Goal: Task Accomplishment & Management: Manage account settings

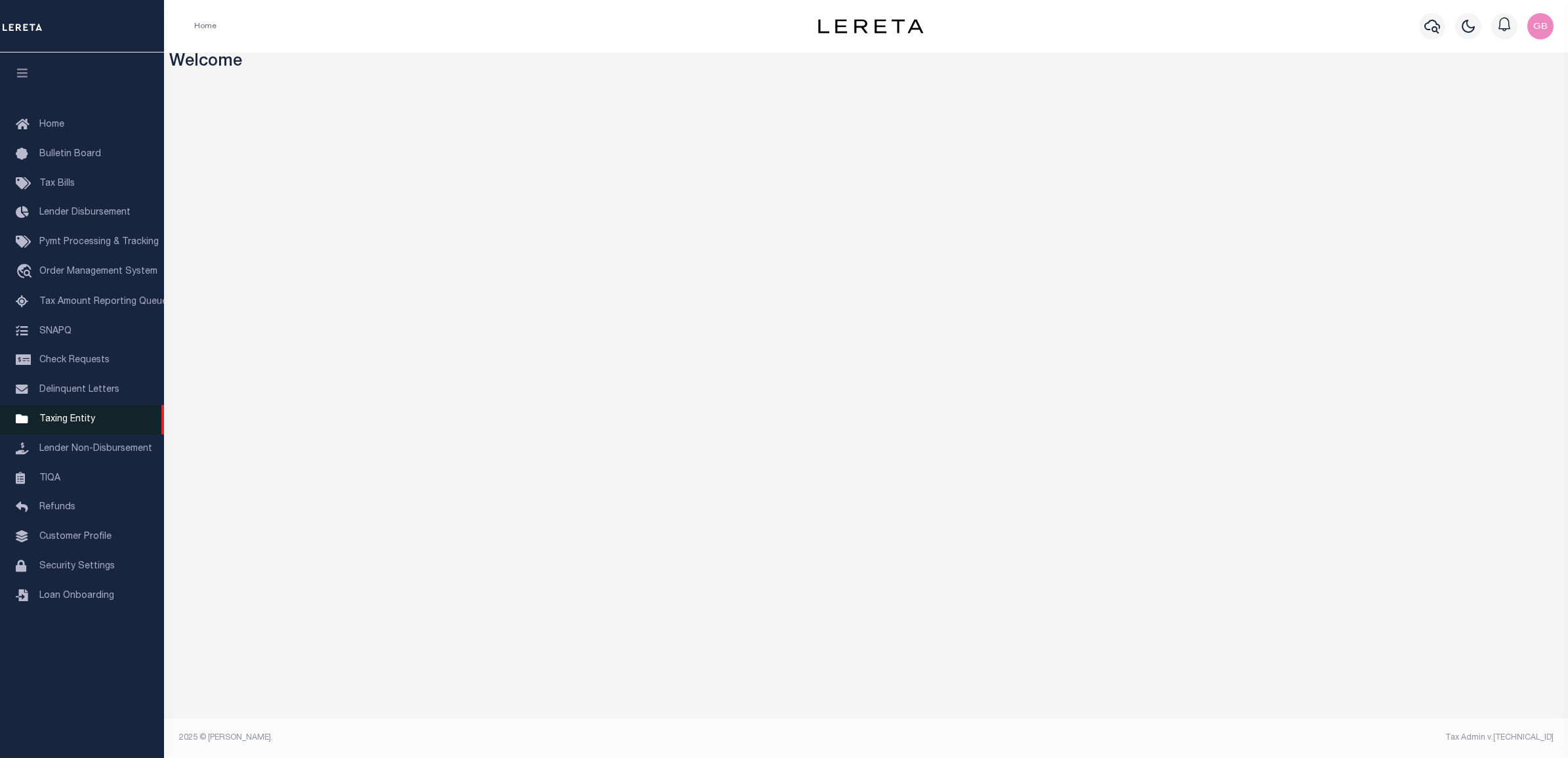
drag, startPoint x: 81, startPoint y: 425, endPoint x: 89, endPoint y: 420, distance: 9.4
click at [83, 424] on span "Taxing Entity" at bounding box center [67, 419] width 56 height 10
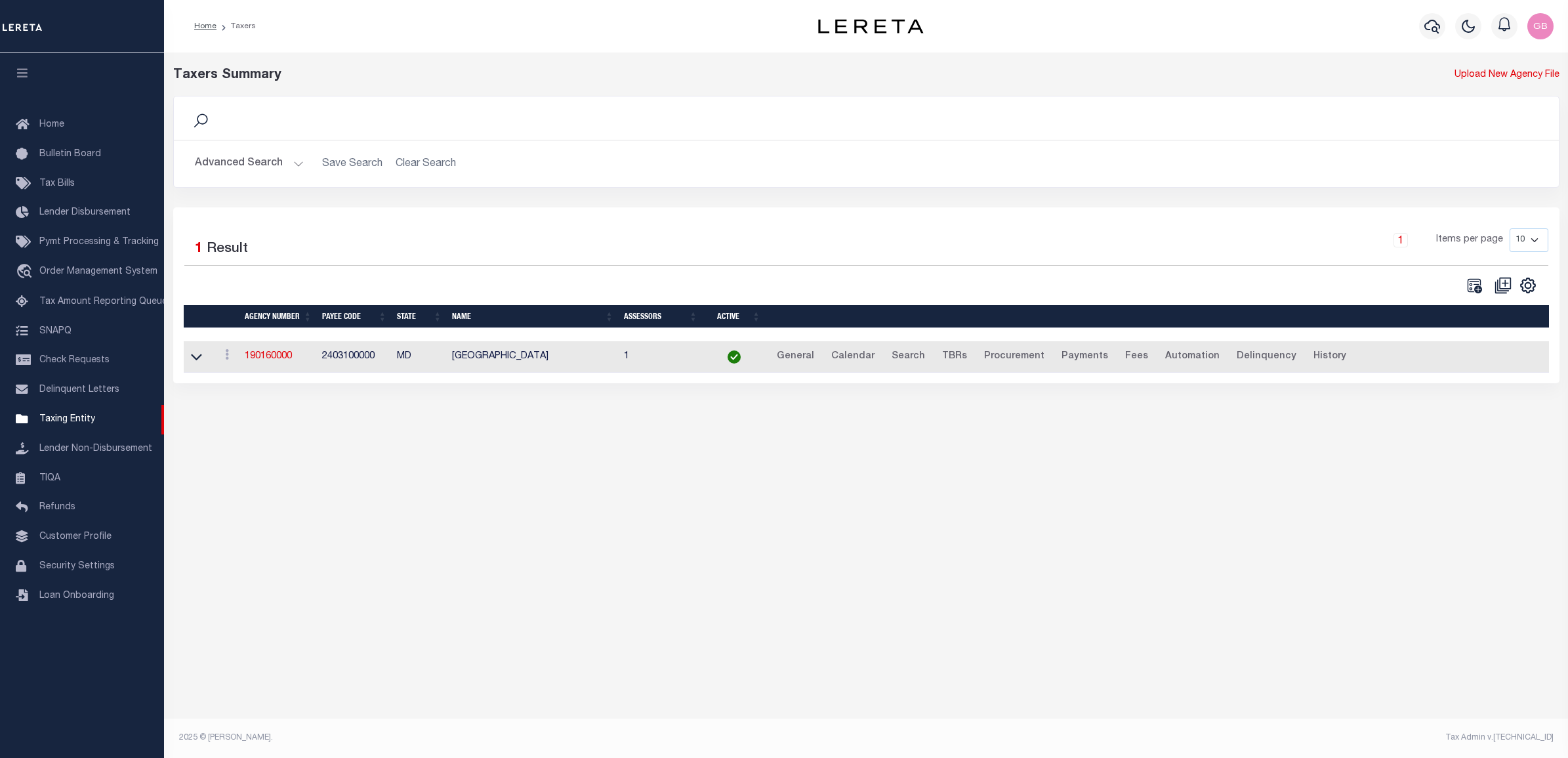
click at [293, 170] on button "Advanced Search" at bounding box center [250, 163] width 109 height 26
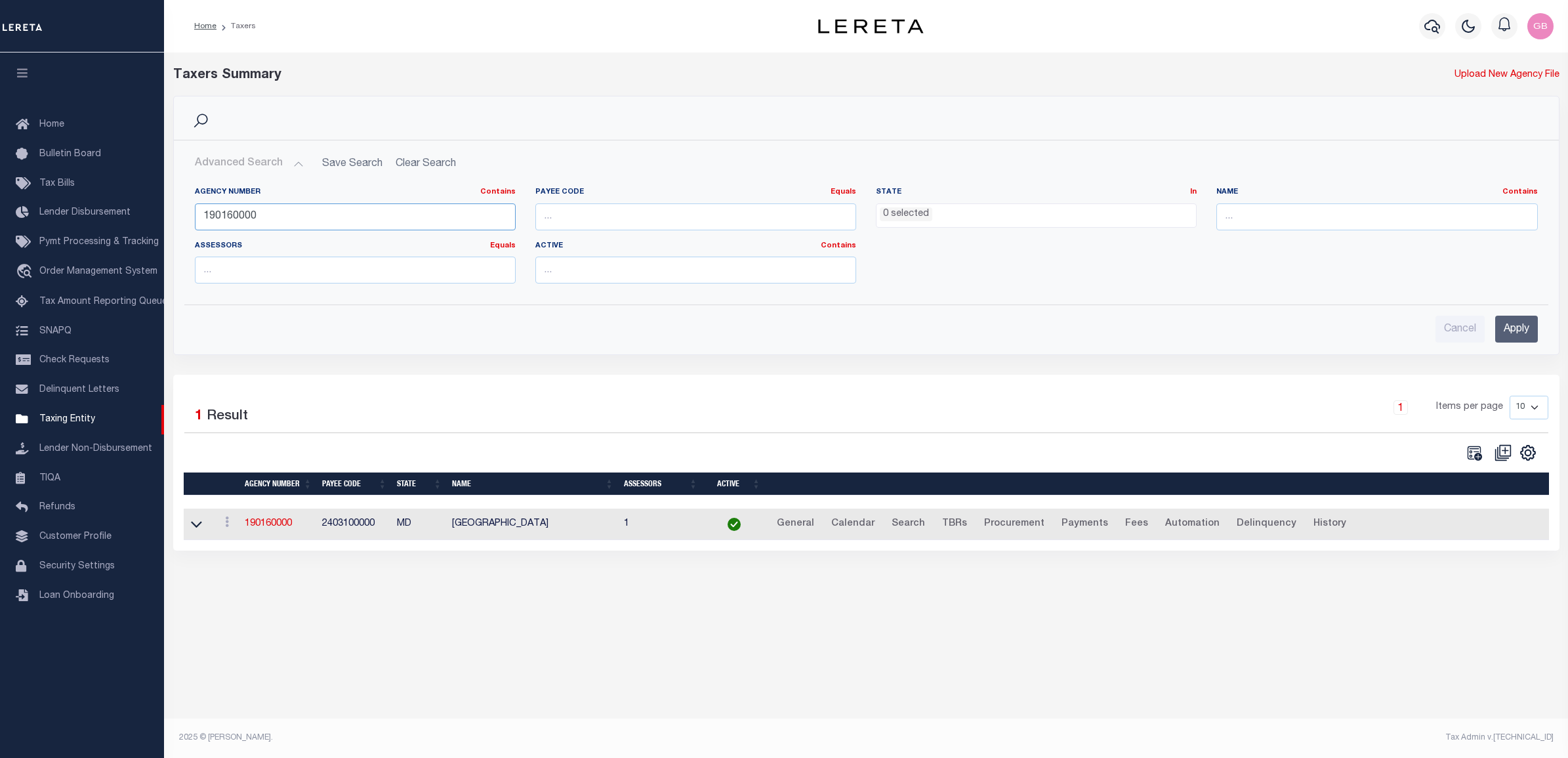
drag, startPoint x: 287, startPoint y: 214, endPoint x: 171, endPoint y: 204, distance: 116.4
click at [171, 204] on div "Search Advanced Search Save Search Clear Search tblPayees_dynamictable_____Defa…" at bounding box center [866, 235] width 1406 height 279
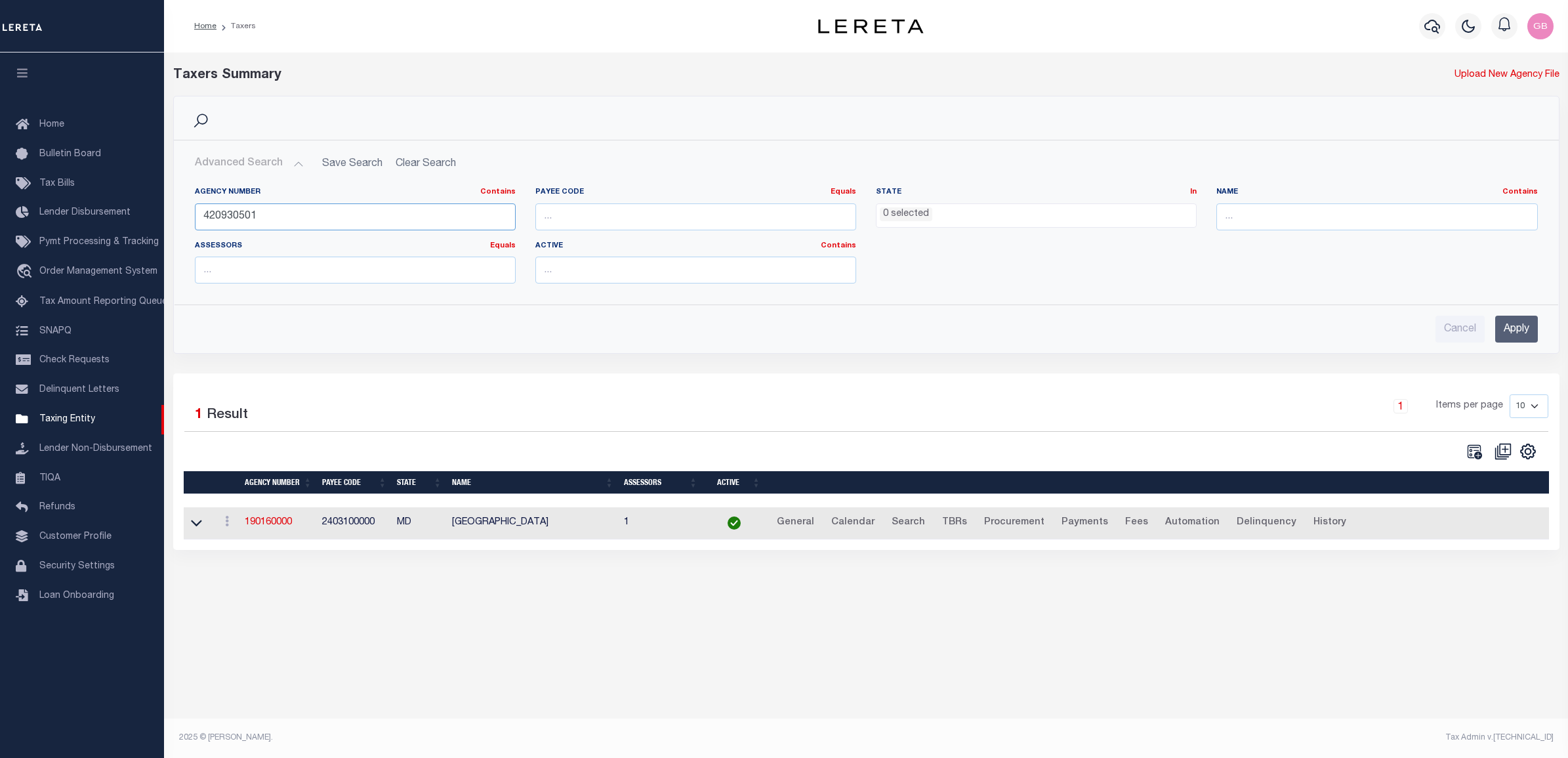
type input "420930501"
click at [1516, 329] on input "Apply" at bounding box center [1517, 329] width 43 height 27
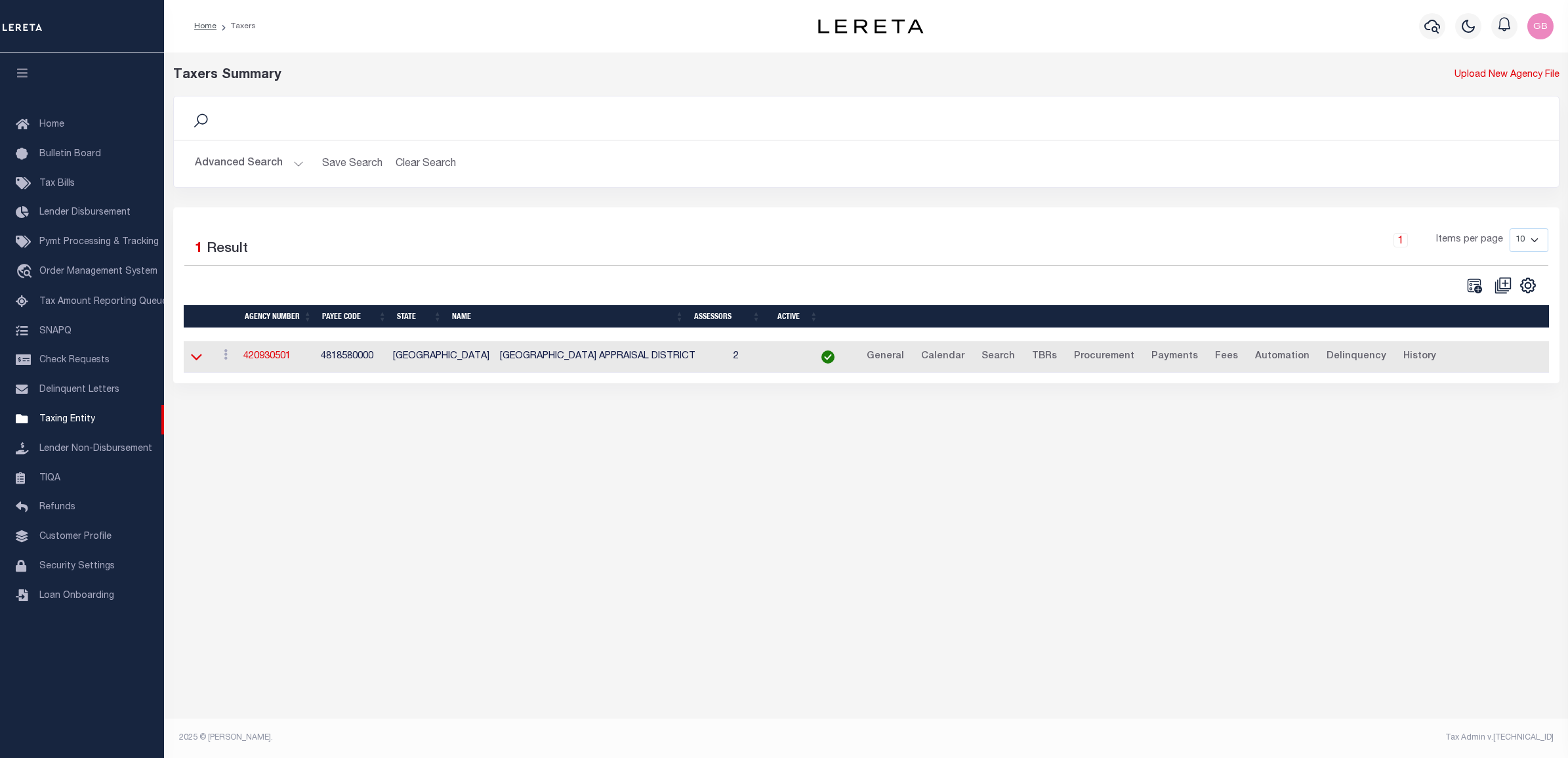
click at [191, 358] on icon at bounding box center [196, 356] width 11 height 13
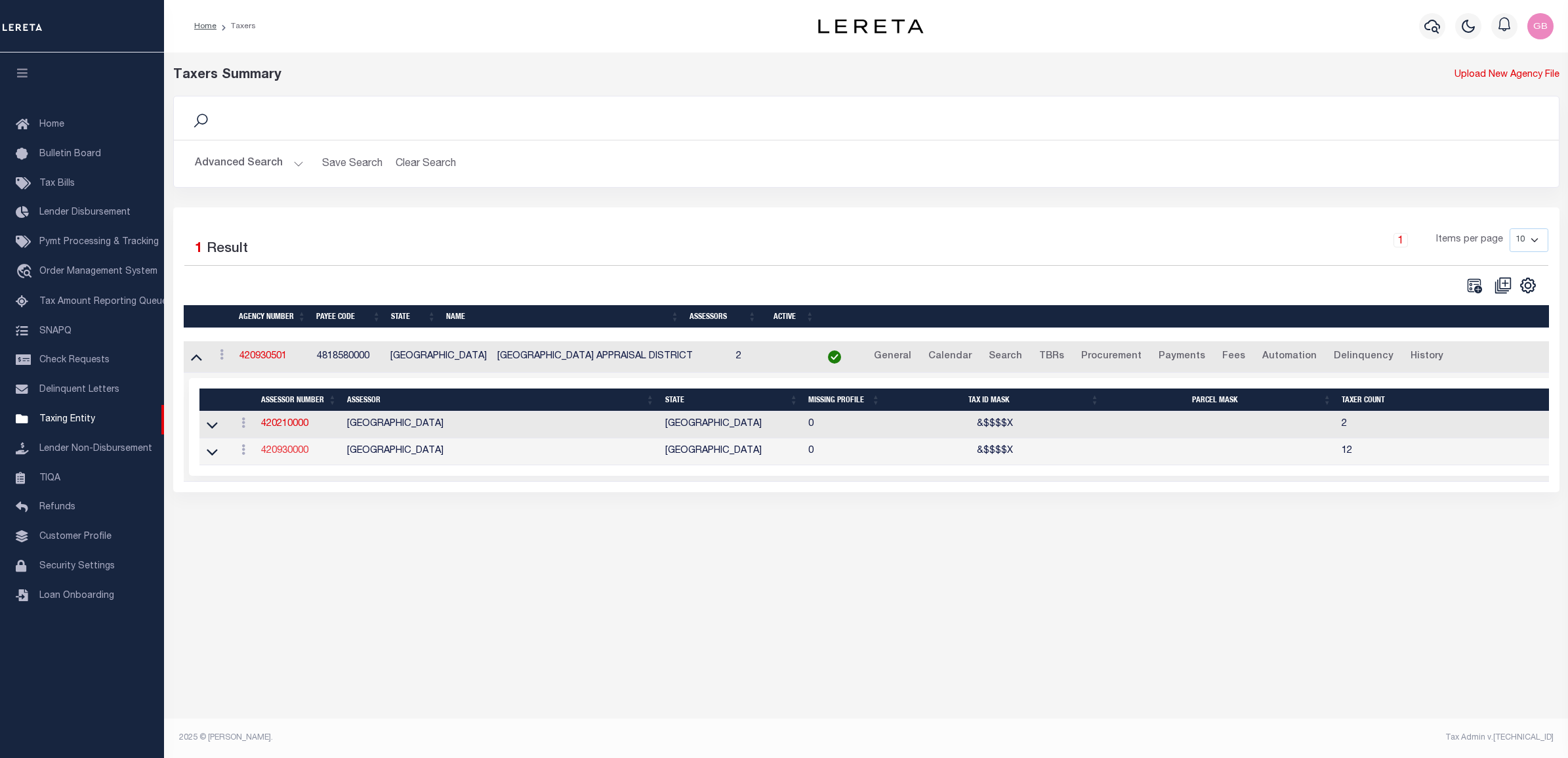
click at [271, 453] on link "420930000" at bounding box center [285, 450] width 48 height 10
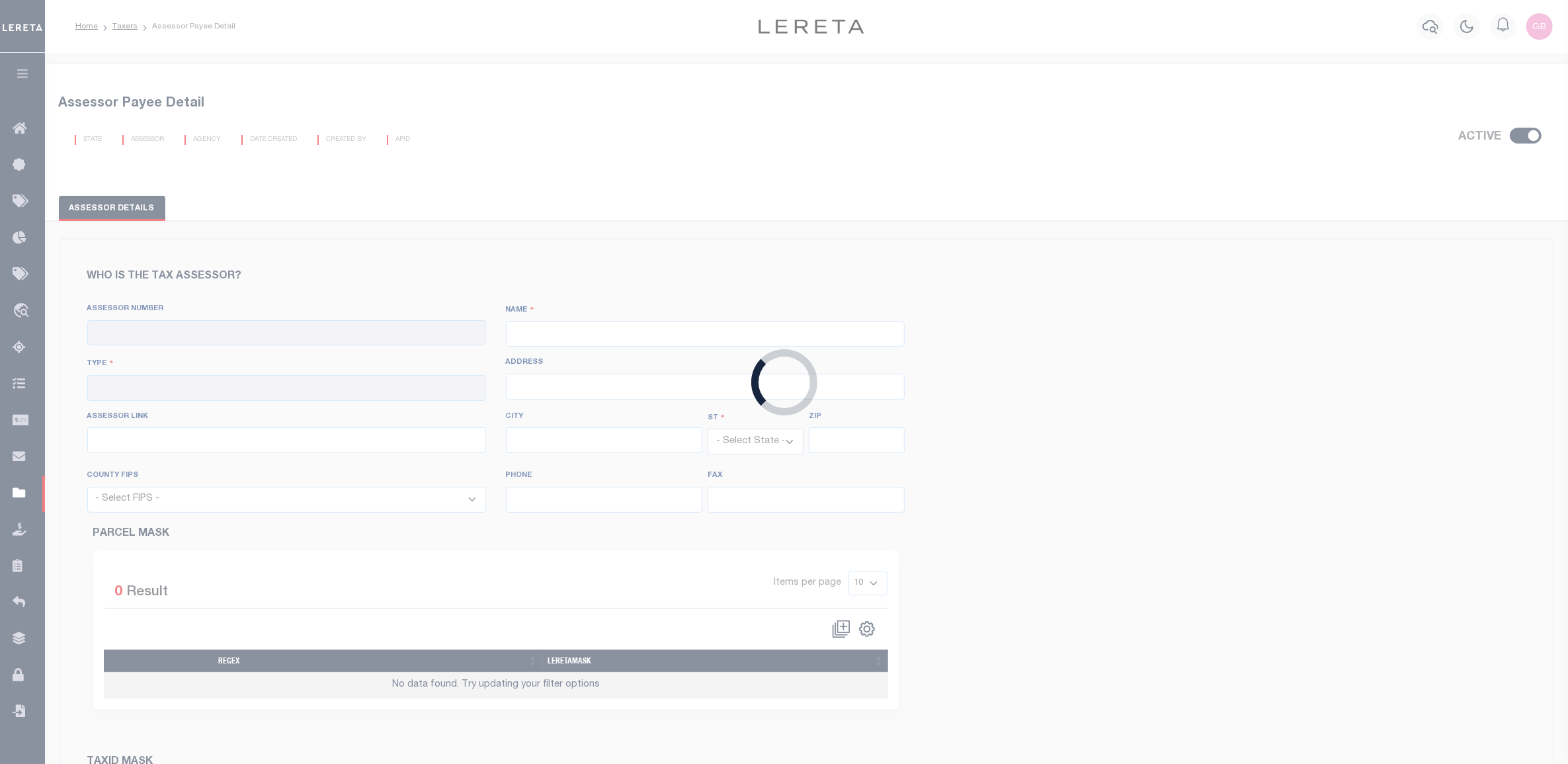
checkbox input "true"
type input "420930000"
type input "[GEOGRAPHIC_DATA]"
type input "00 - County"
type input "[STREET_ADDRESS]"
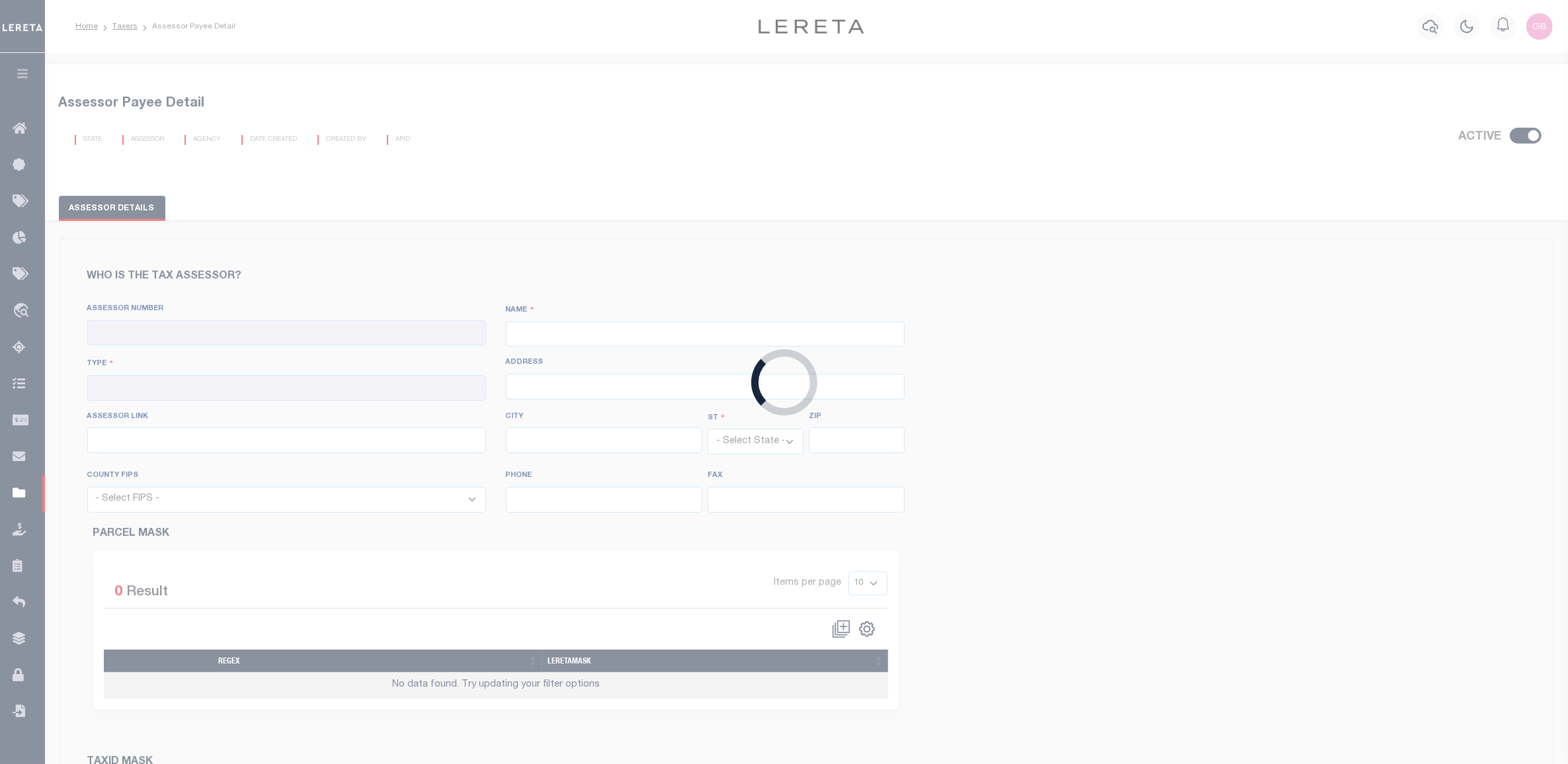
type input "[URL][DOMAIN_NAME]"
type input "[PERSON_NAME]"
select select "[GEOGRAPHIC_DATA]"
type input "77830"
select select "48185"
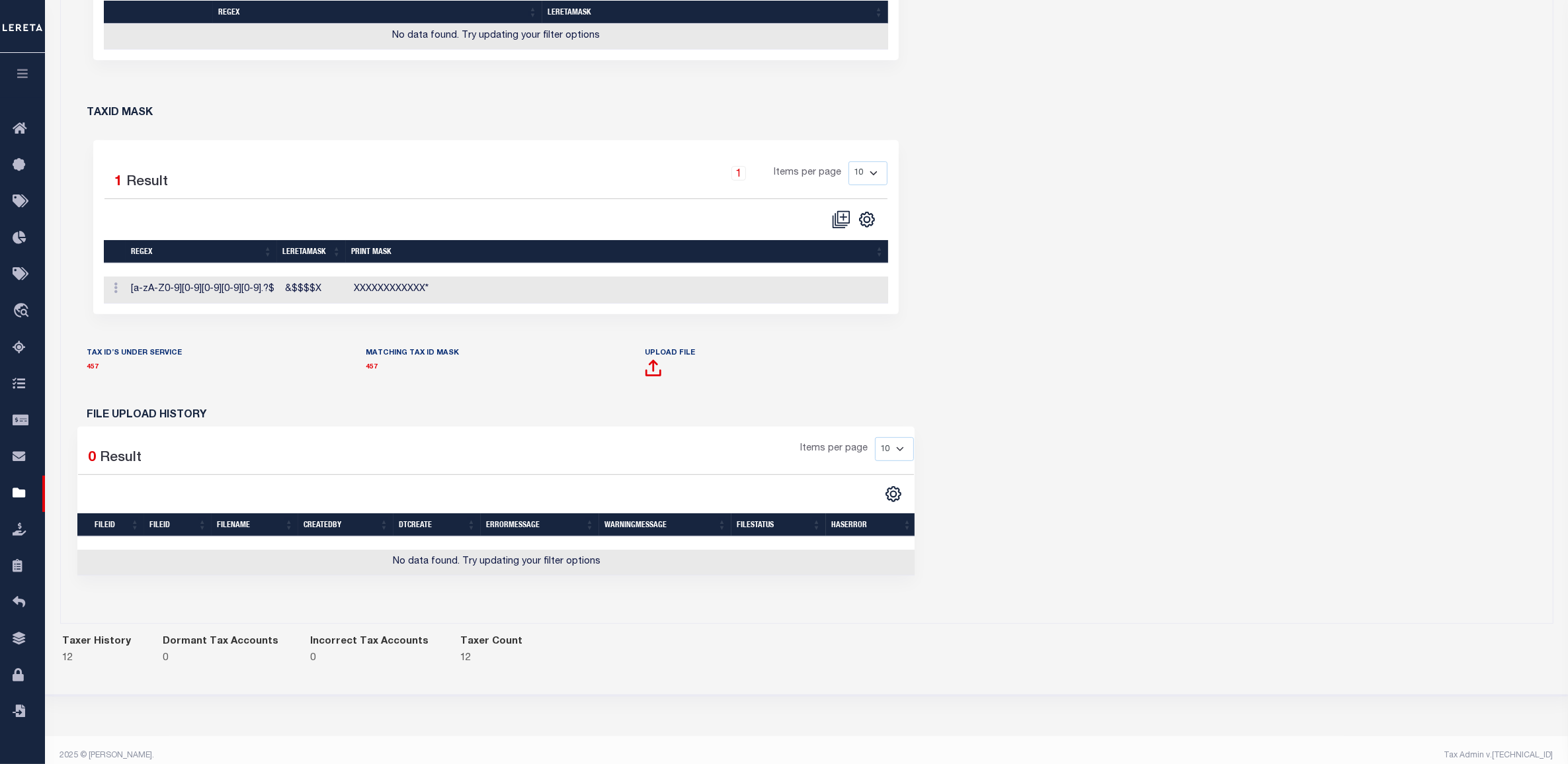
scroll to position [661, 0]
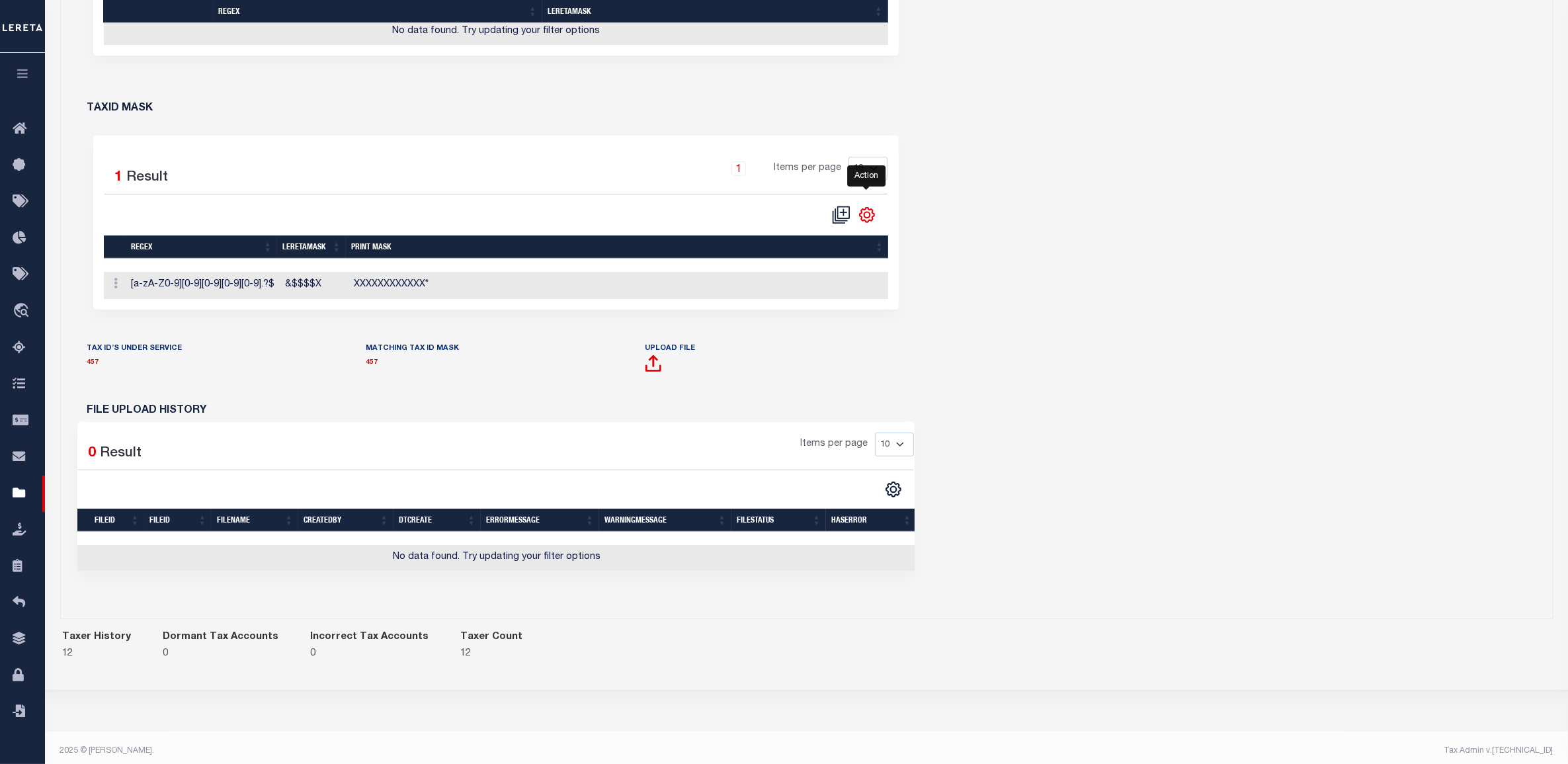
click at [864, 224] on icon "" at bounding box center [867, 215] width 17 height 17
click at [227, 295] on td "[a-zA-Z0-9][0-9][0-9][0-9][0-9].?$" at bounding box center [204, 285] width 154 height 27
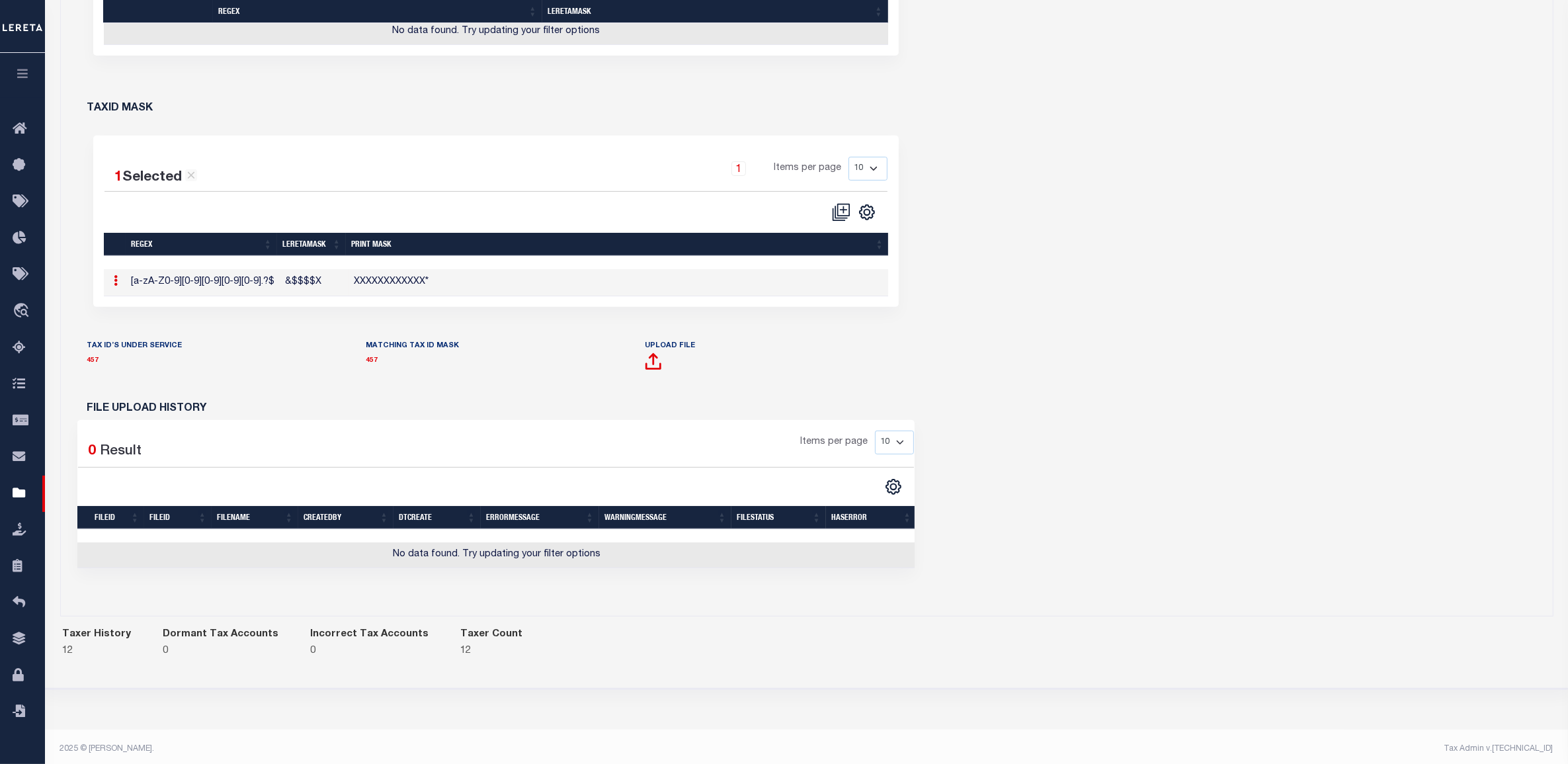
click at [116, 297] on td "Edit TaxID Mask Delete" at bounding box center [114, 282] width 22 height 27
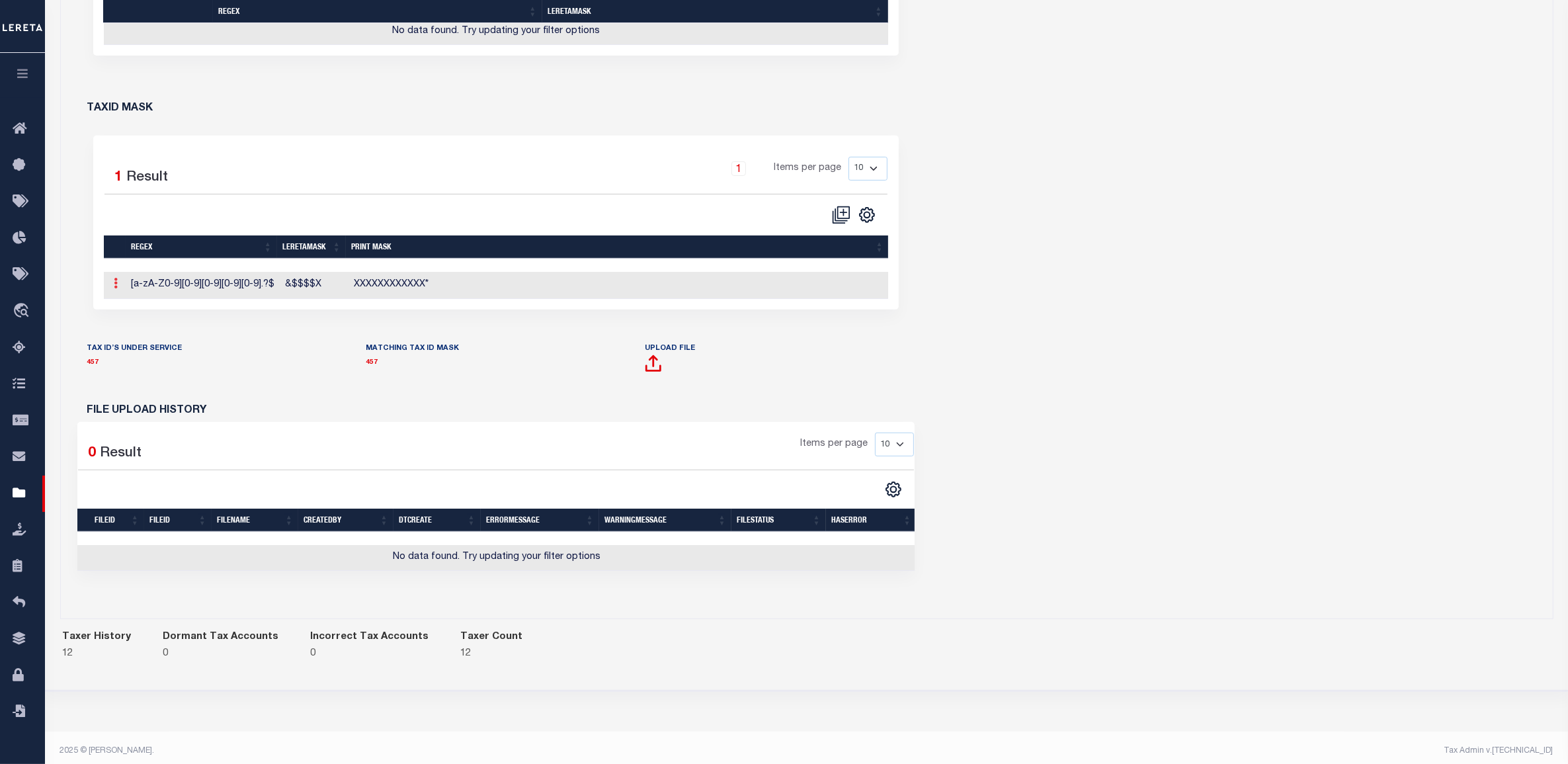
click at [116, 288] on icon at bounding box center [116, 282] width 4 height 11
click at [146, 316] on link "Edit TaxID Mask" at bounding box center [160, 304] width 103 height 22
type input "&$$$$X"
type input "XXXXXXXXXXXX*"
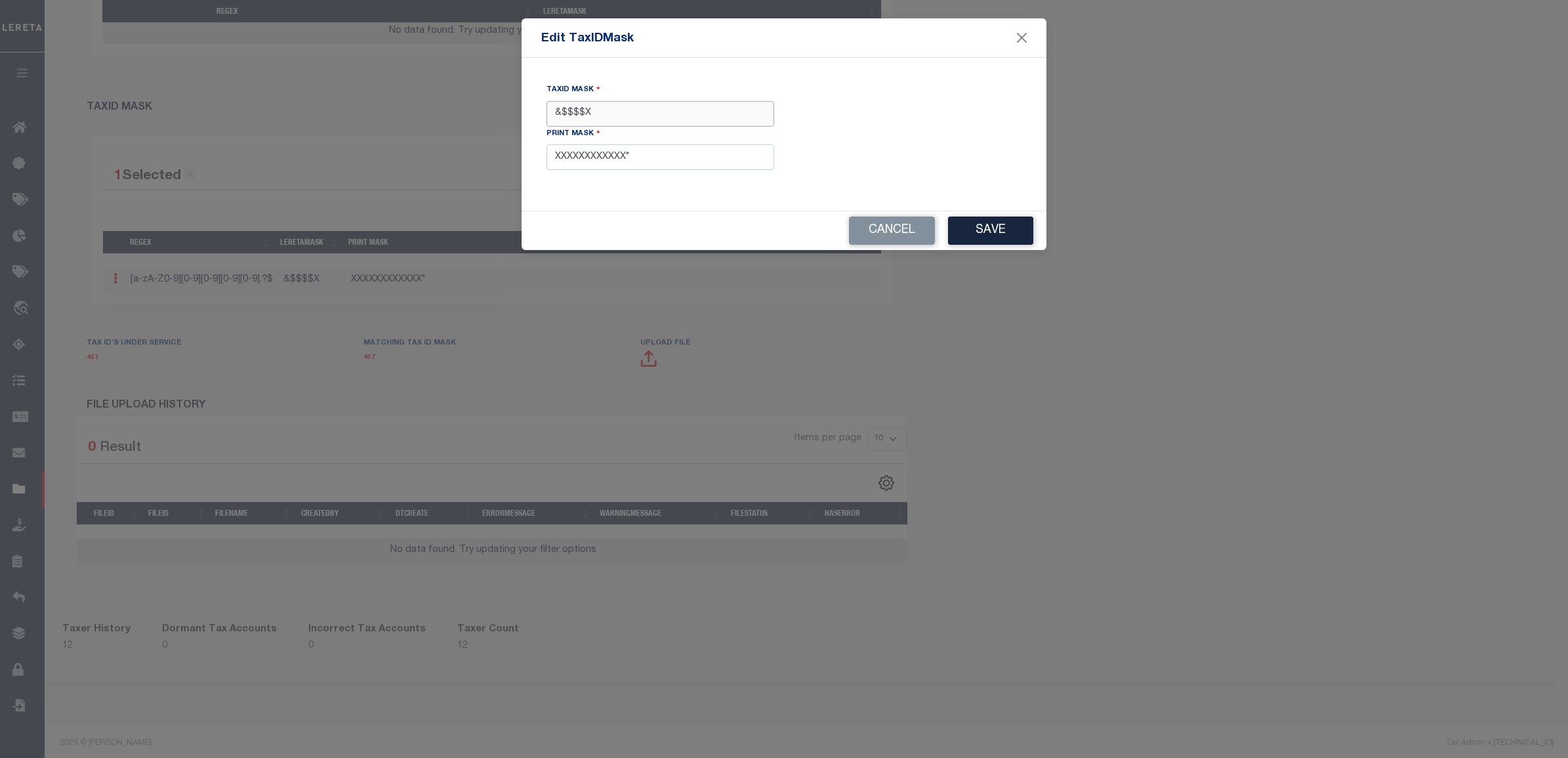
click at [612, 107] on input "&$$$$X" at bounding box center [660, 113] width 228 height 26
type input "&$$$$XXX"
click at [996, 238] on button "Save" at bounding box center [991, 230] width 86 height 29
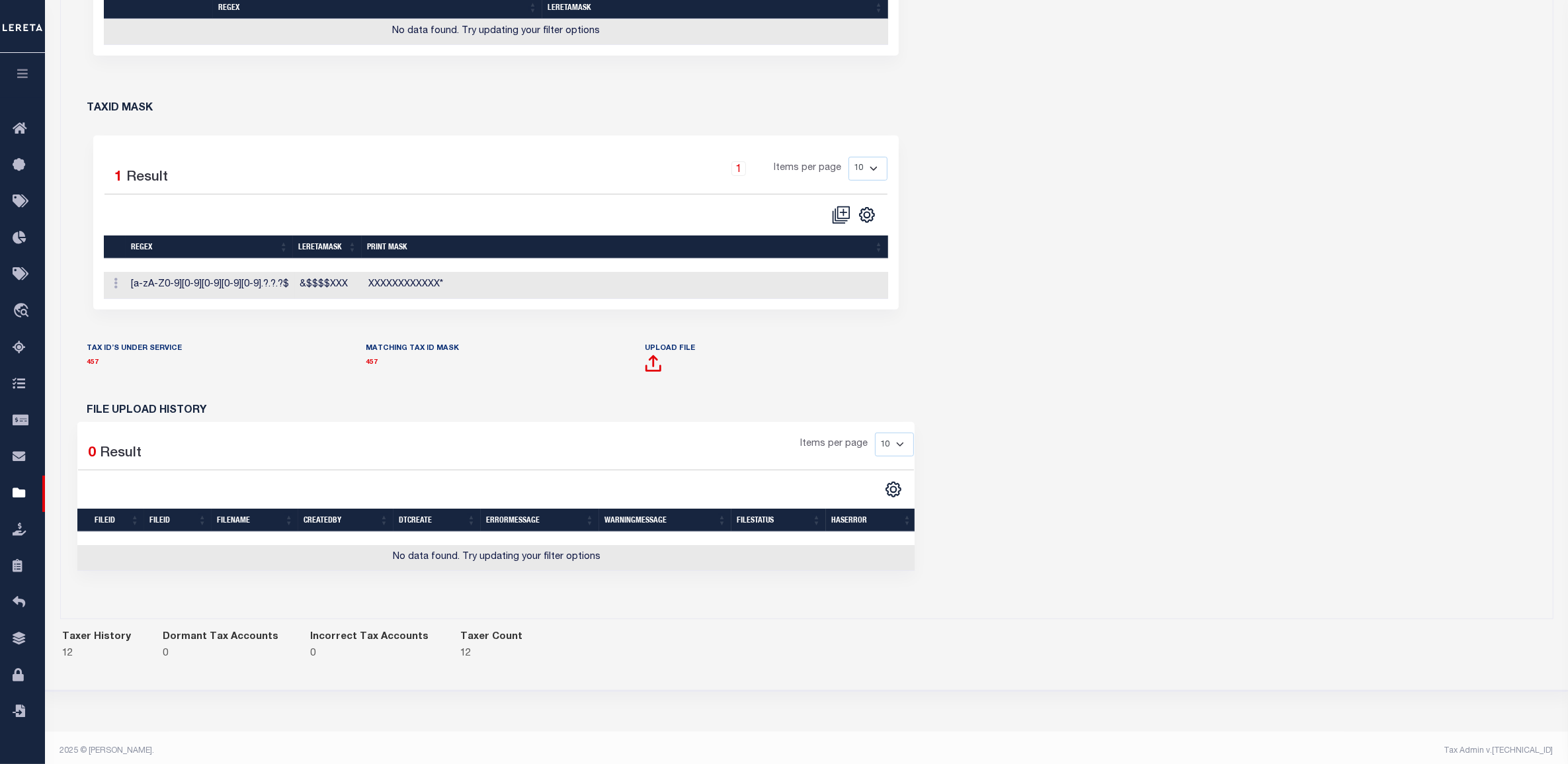
scroll to position [165, 0]
